Goal: Navigation & Orientation: Find specific page/section

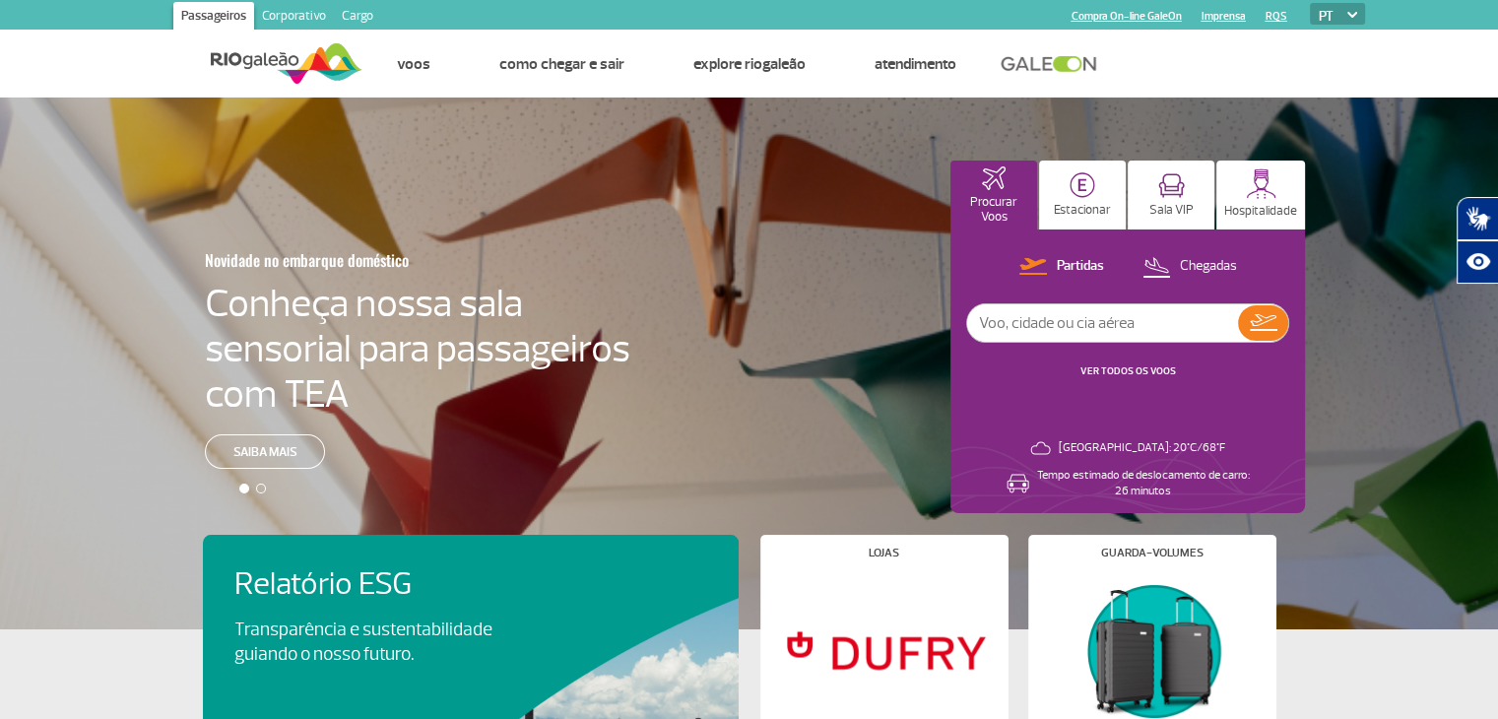
click at [346, 18] on link "Cargo" at bounding box center [357, 18] width 47 height 32
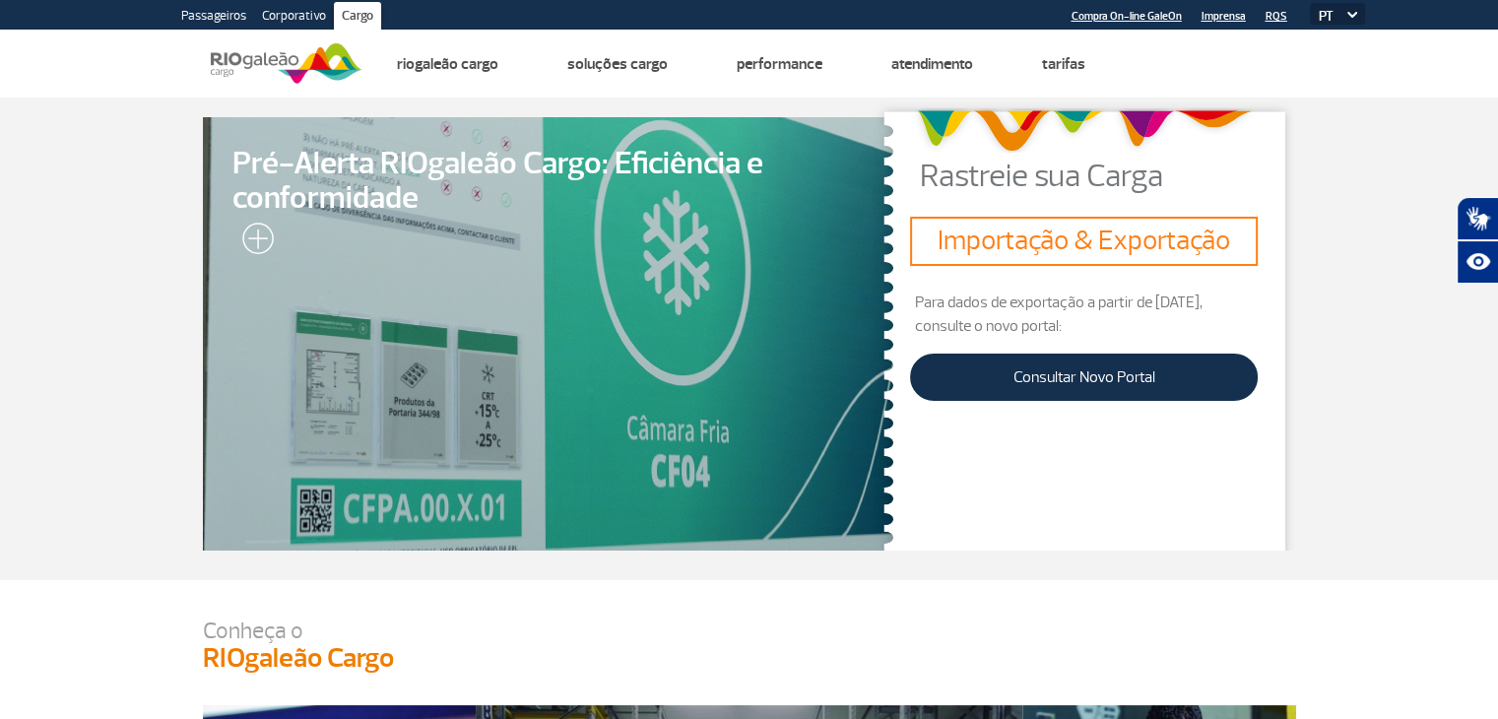
click at [294, 11] on link "Corporativo" at bounding box center [294, 18] width 80 height 32
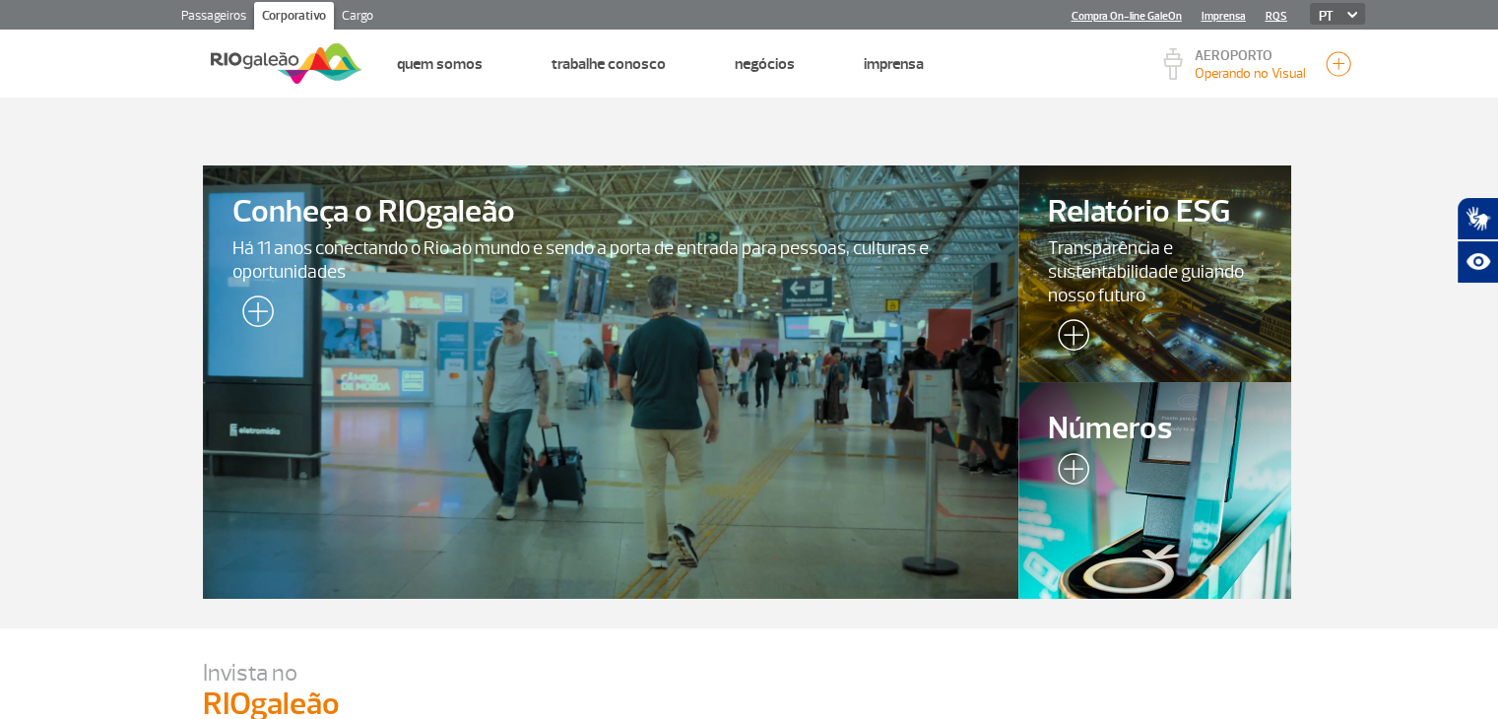
click at [360, 13] on link "Cargo" at bounding box center [357, 18] width 47 height 32
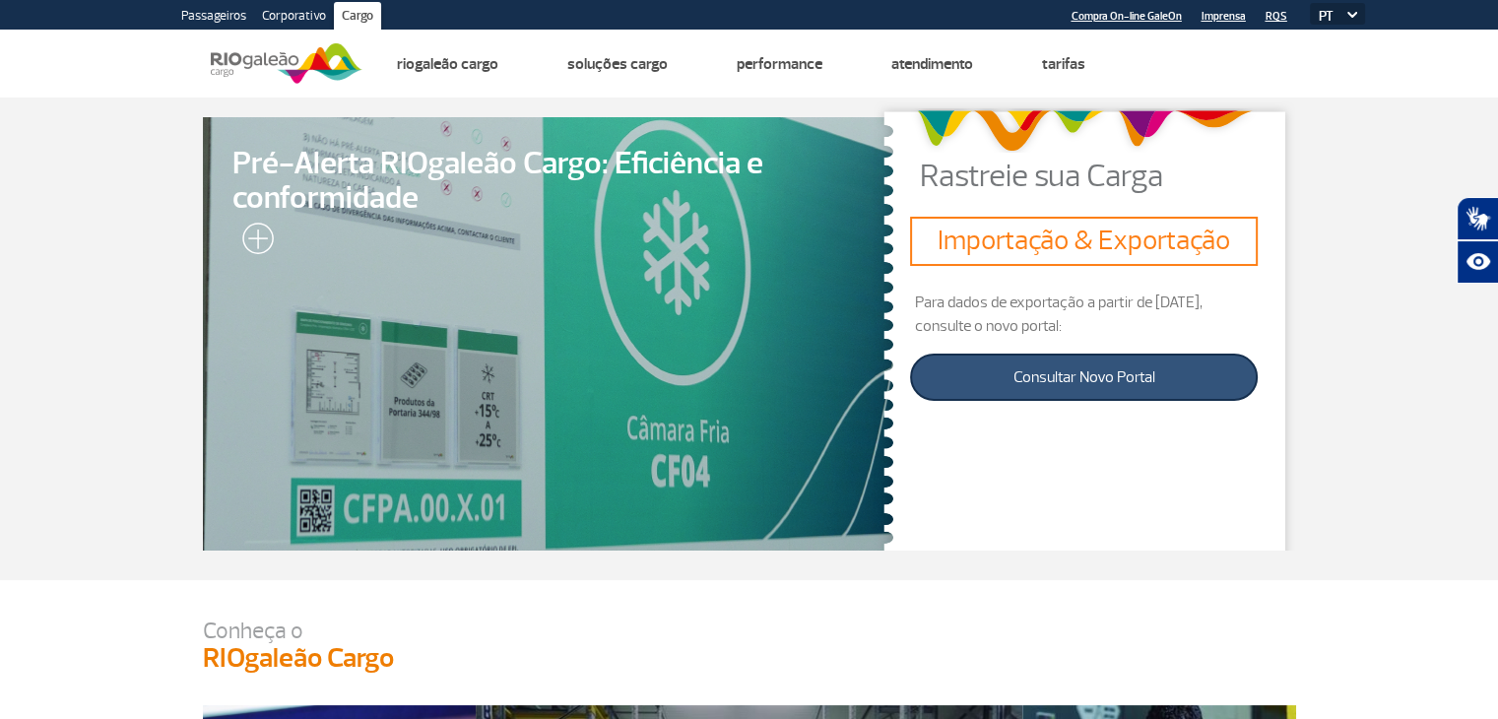
click at [1069, 375] on link "Consultar Novo Portal" at bounding box center [1084, 377] width 348 height 47
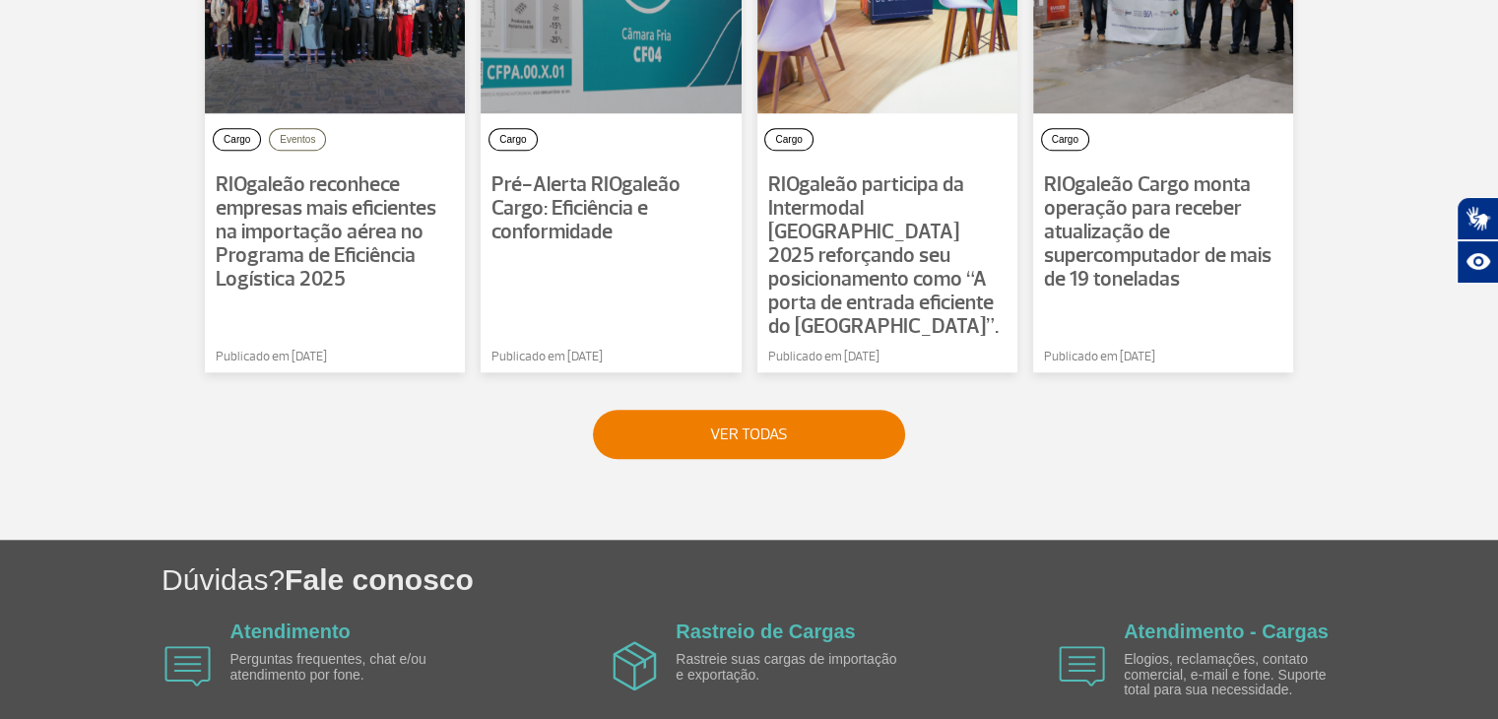
scroll to position [1662, 0]
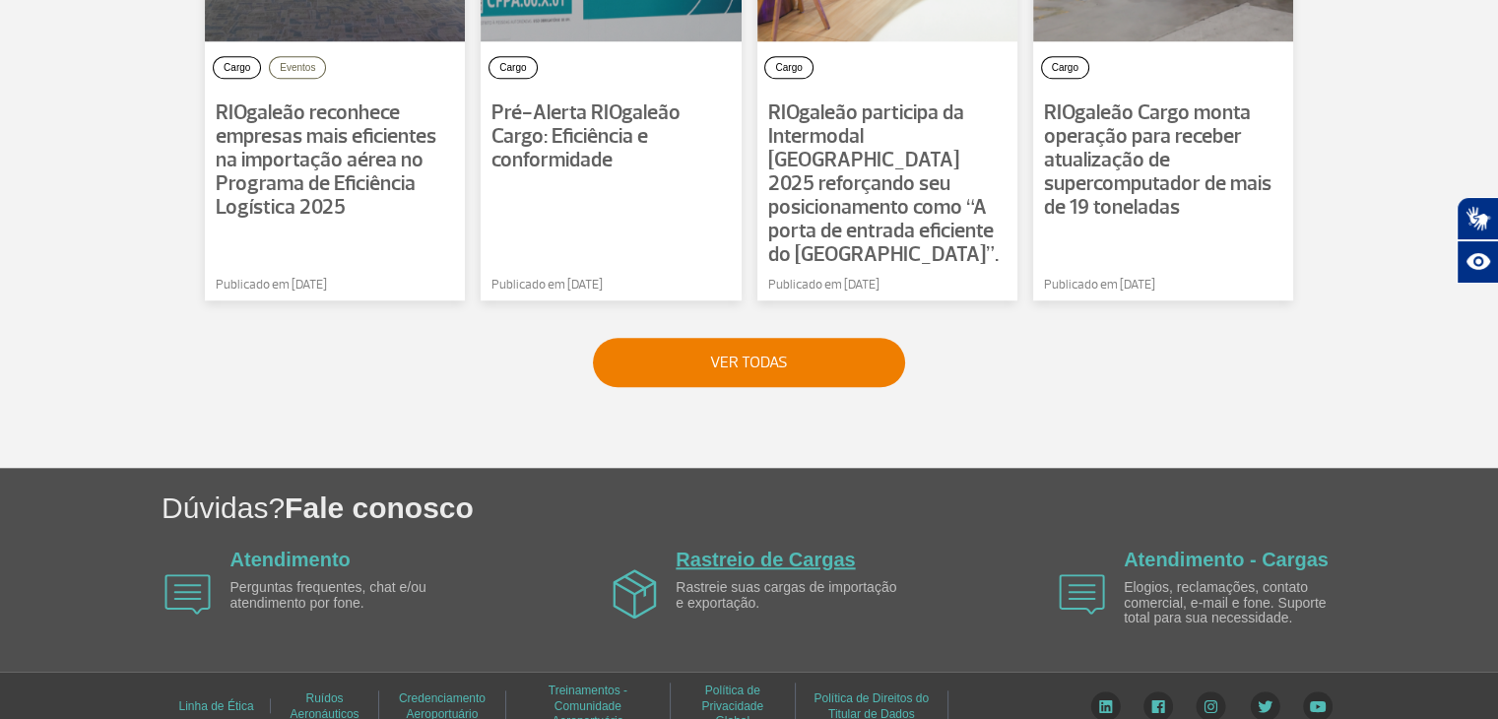
click at [738, 549] on link "Rastreio de Cargas" at bounding box center [765, 560] width 179 height 22
